Goal: Task Accomplishment & Management: Manage account settings

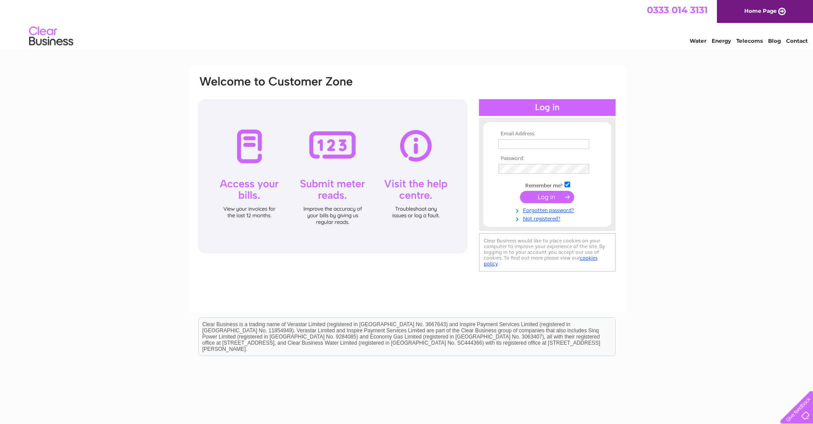
type input "grbarwick@aol.com"
click at [544, 201] on input "submit" at bounding box center [547, 197] width 54 height 12
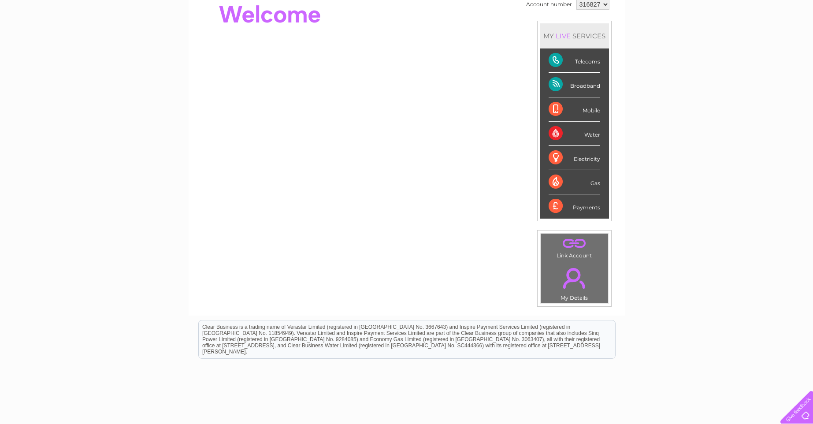
scroll to position [81, 0]
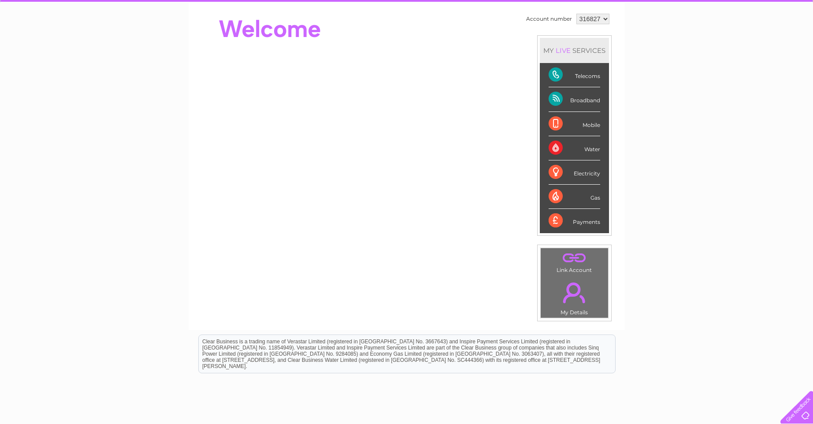
click at [555, 72] on div "Telecoms" at bounding box center [574, 75] width 52 height 24
click at [582, 80] on div "Telecoms" at bounding box center [574, 75] width 52 height 24
click at [810, 216] on div "My Clear Business Login Details My Details My Preferences Link Account My Accou…" at bounding box center [406, 232] width 813 height 495
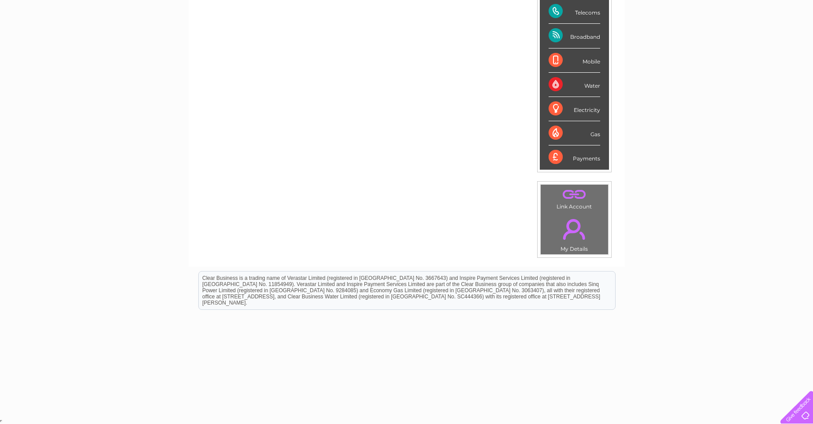
scroll to position [0, 0]
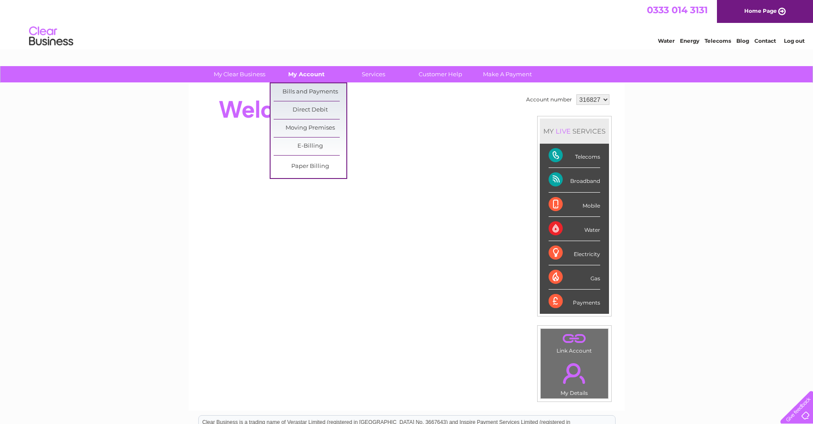
click at [303, 70] on link "My Account" at bounding box center [306, 74] width 73 height 16
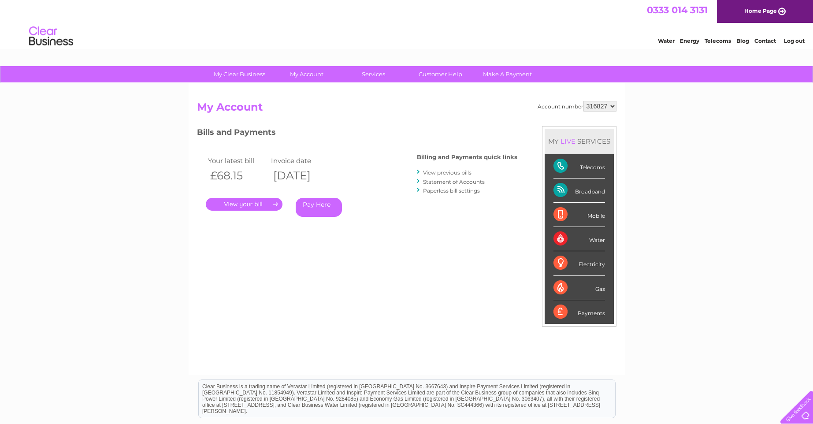
click at [219, 203] on link "." at bounding box center [244, 204] width 77 height 13
